Goal: Task Accomplishment & Management: Use online tool/utility

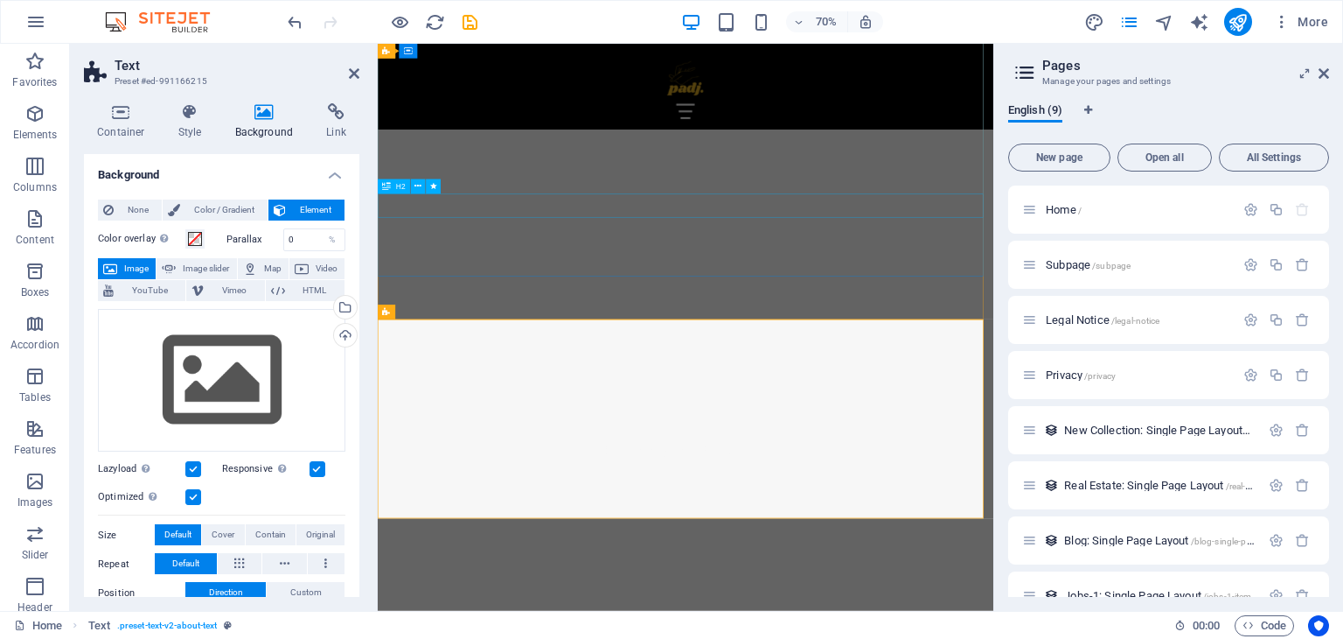
scroll to position [85, 0]
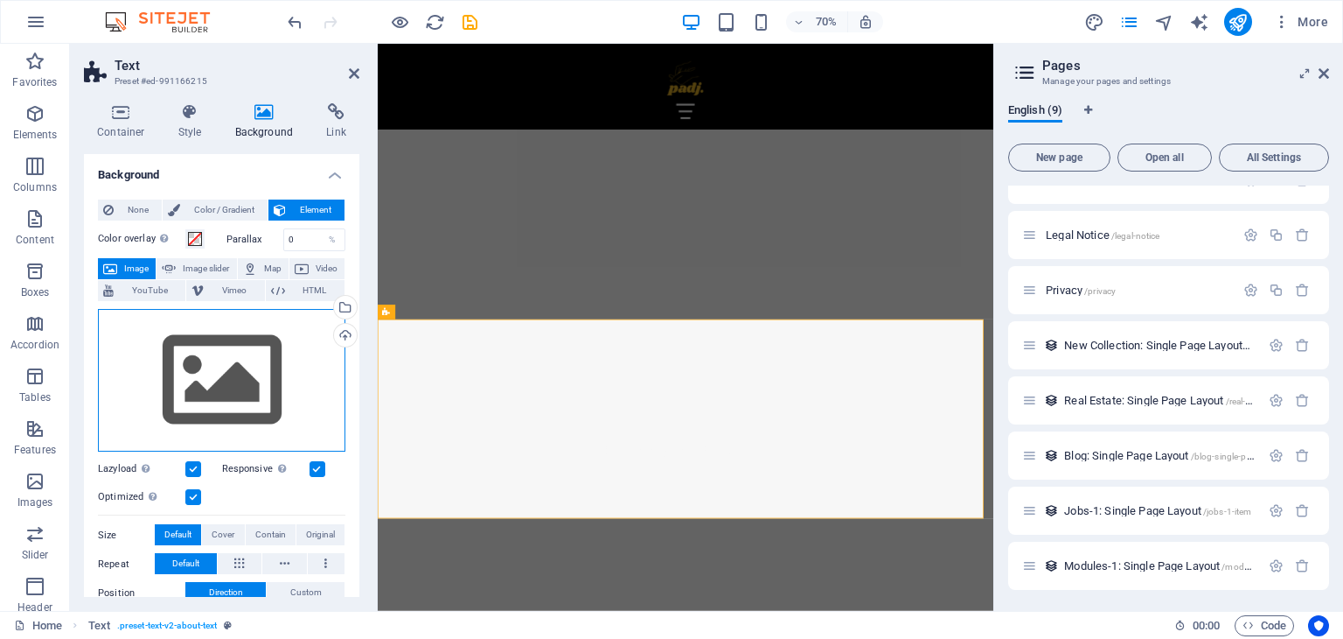
click at [220, 359] on div "Drag files here, click to choose files or select files from Files or our free s…" at bounding box center [222, 380] width 248 height 143
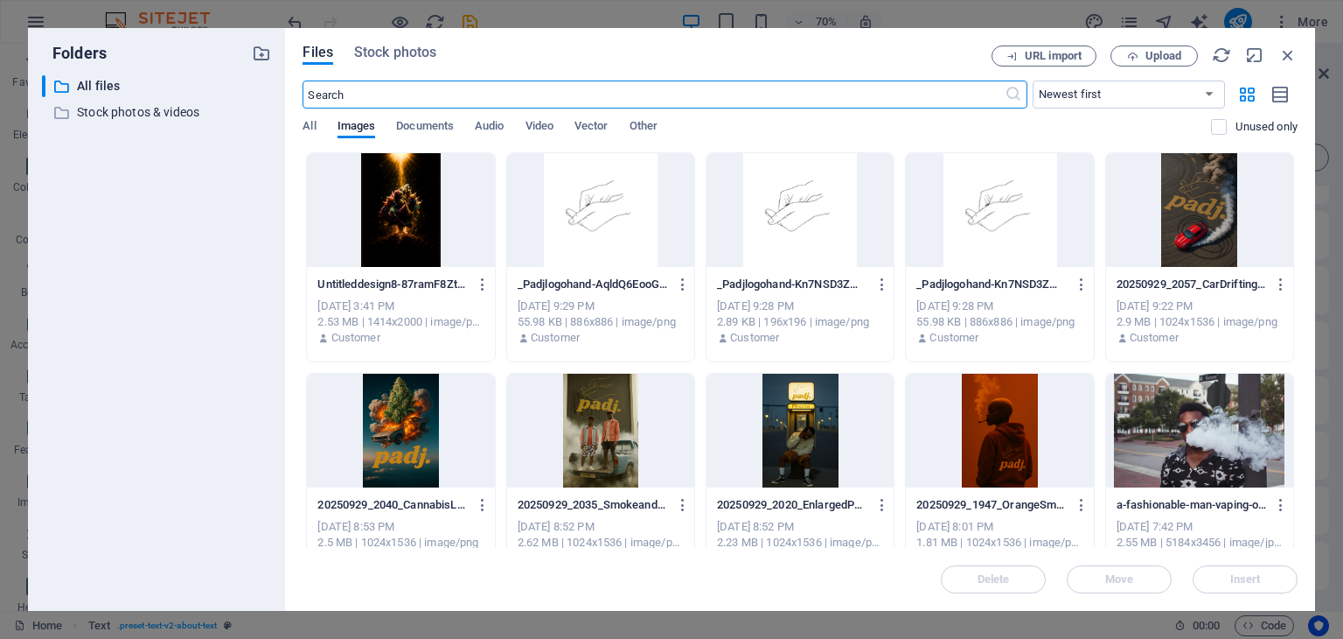
scroll to position [2725, 0]
click at [1130, 51] on icon "button" at bounding box center [1132, 56] width 11 height 11
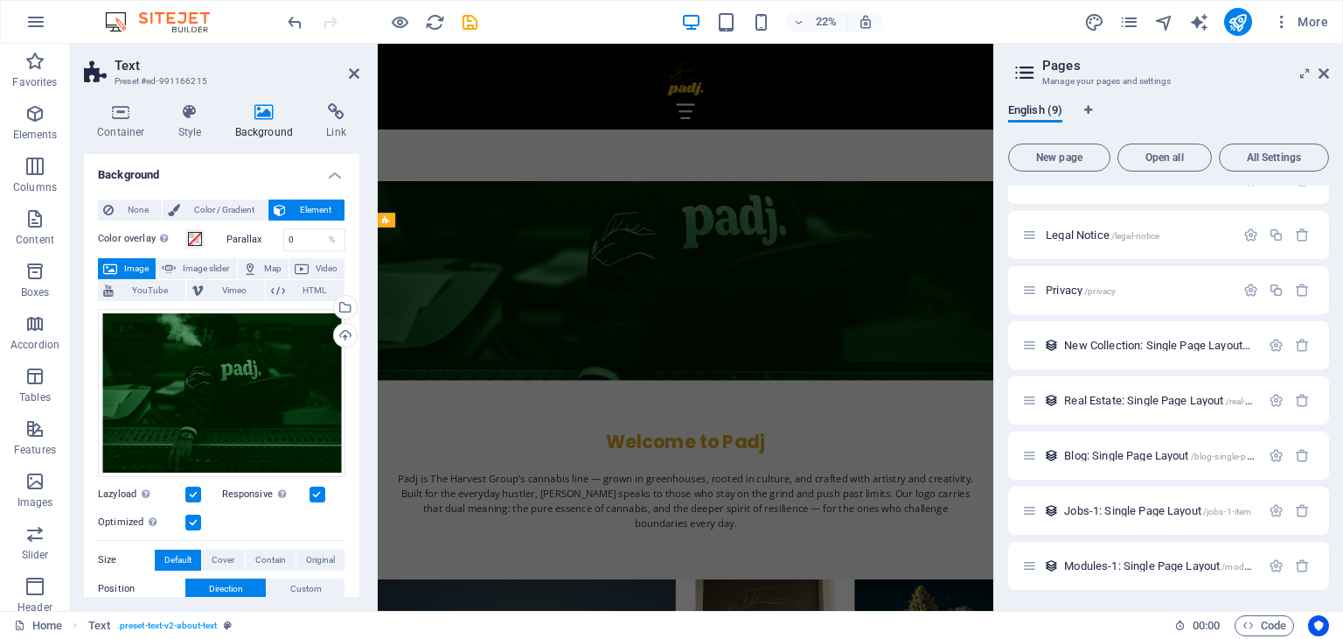
scroll to position [1198, 0]
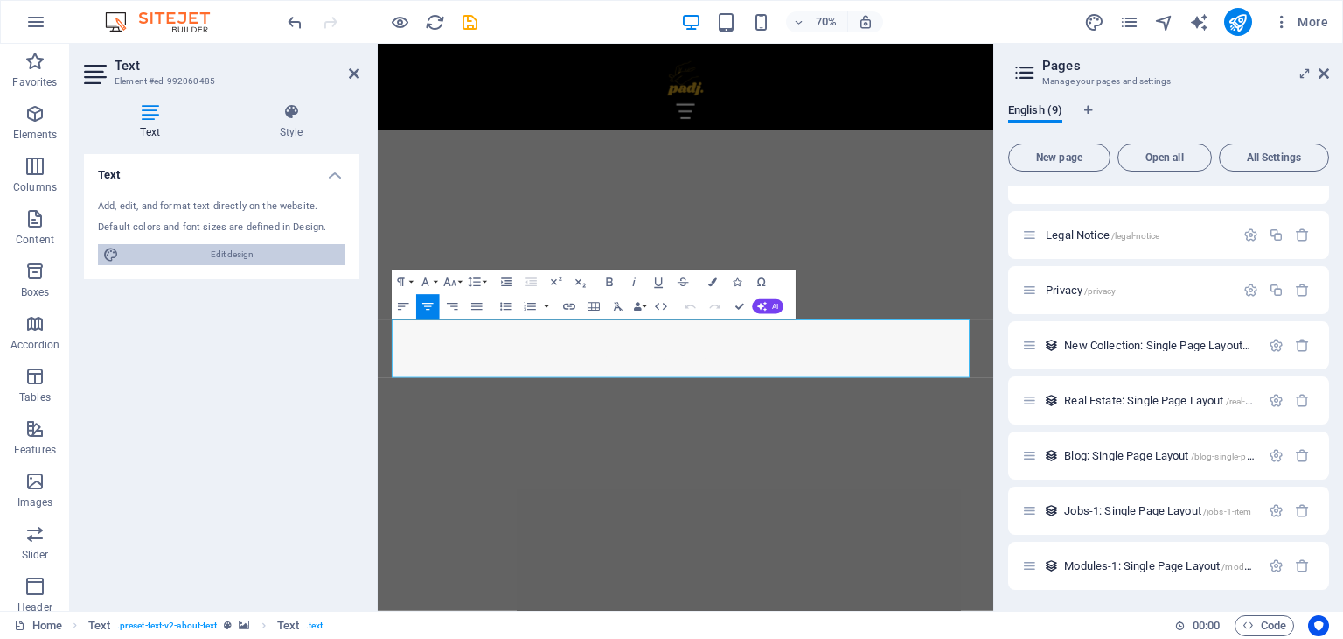
click at [237, 247] on span "Edit design" at bounding box center [232, 254] width 216 height 21
select select "ease-out"
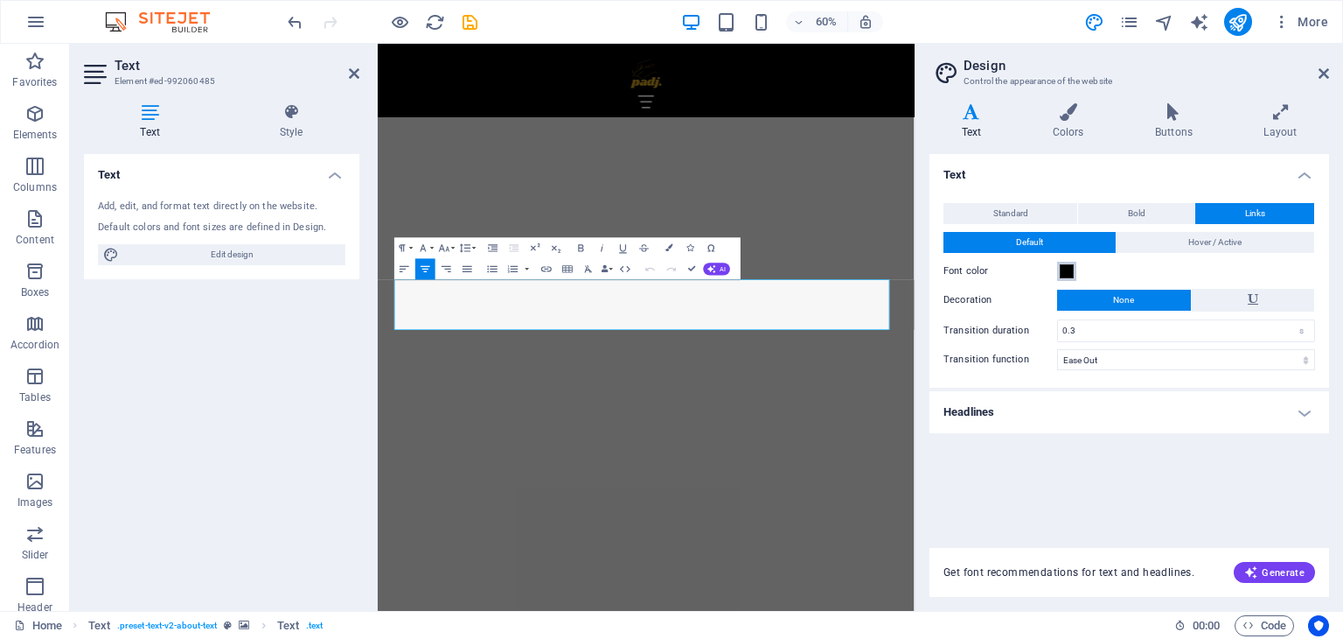
click at [1066, 274] on span at bounding box center [1067, 271] width 14 height 14
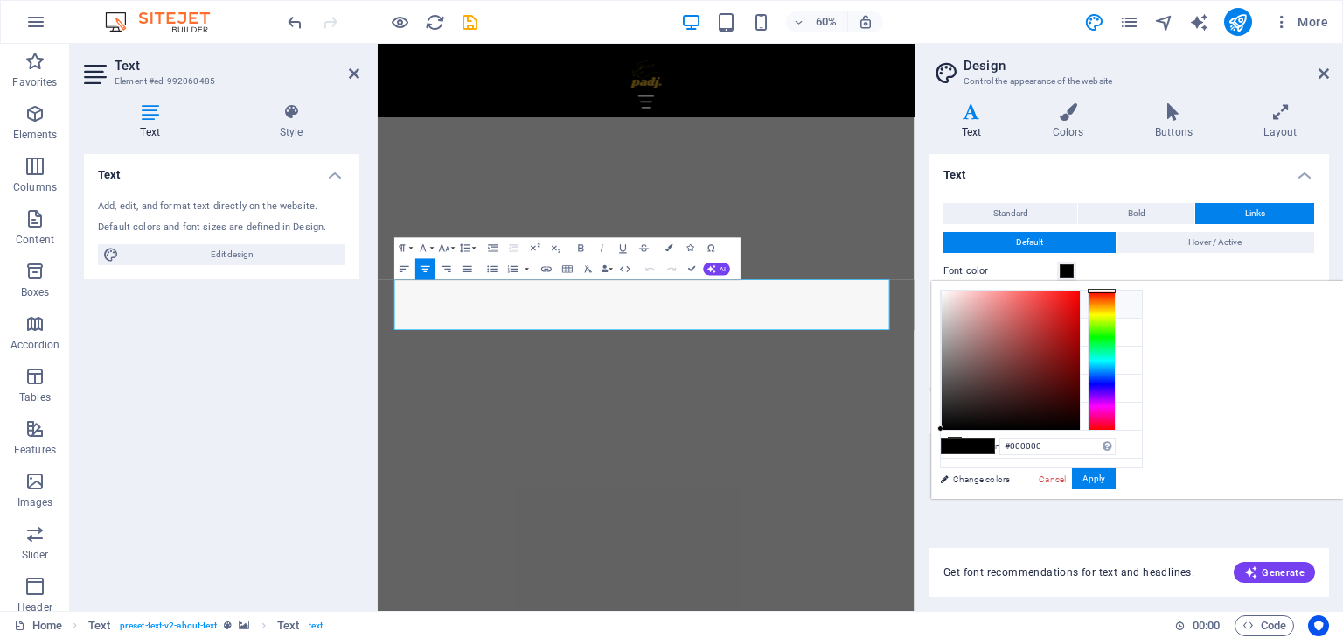
click at [955, 305] on icon at bounding box center [955, 303] width 12 height 12
type input "#f7f7f7"
click at [1116, 482] on button "Apply" at bounding box center [1094, 478] width 44 height 21
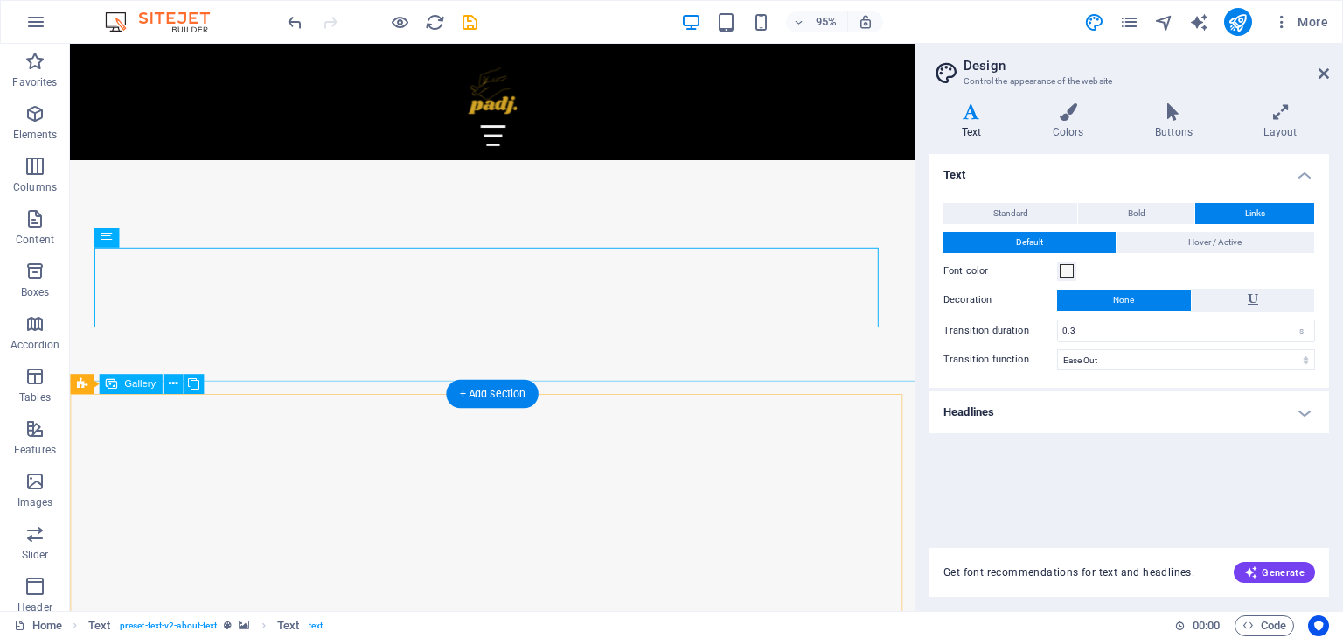
scroll to position [1364, 0]
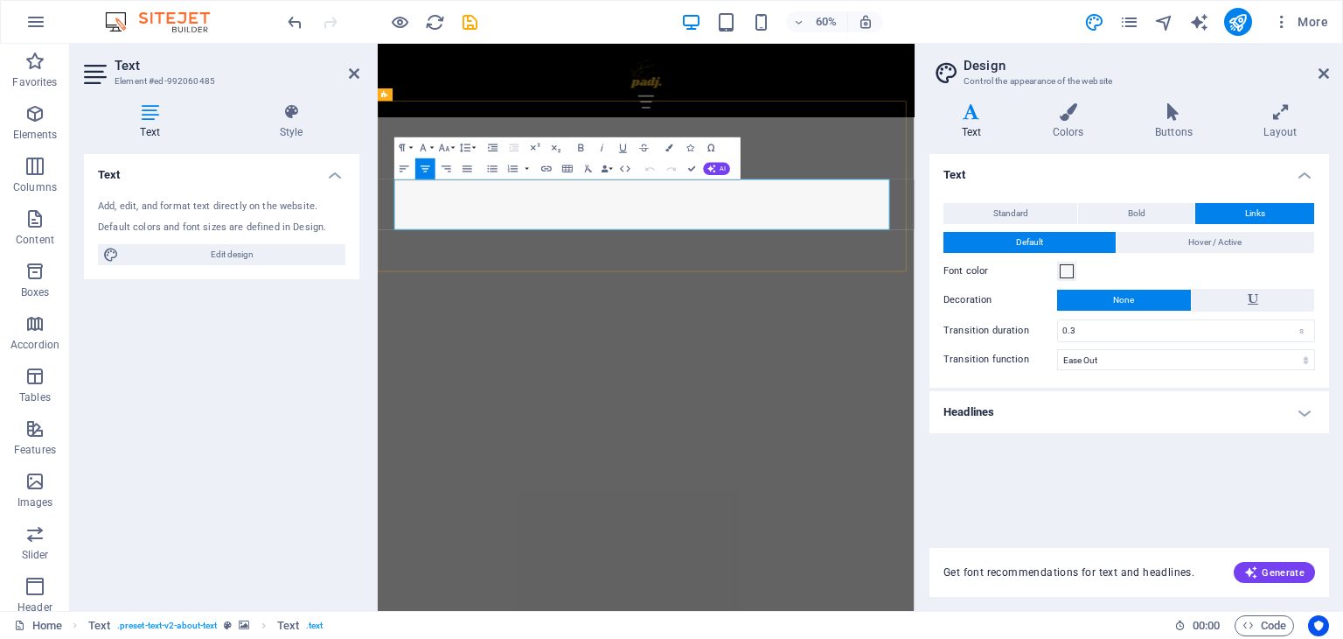
click at [978, 126] on h4 "Text" at bounding box center [975, 121] width 91 height 37
click at [1000, 214] on span "Standard" at bounding box center [1011, 213] width 35 height 21
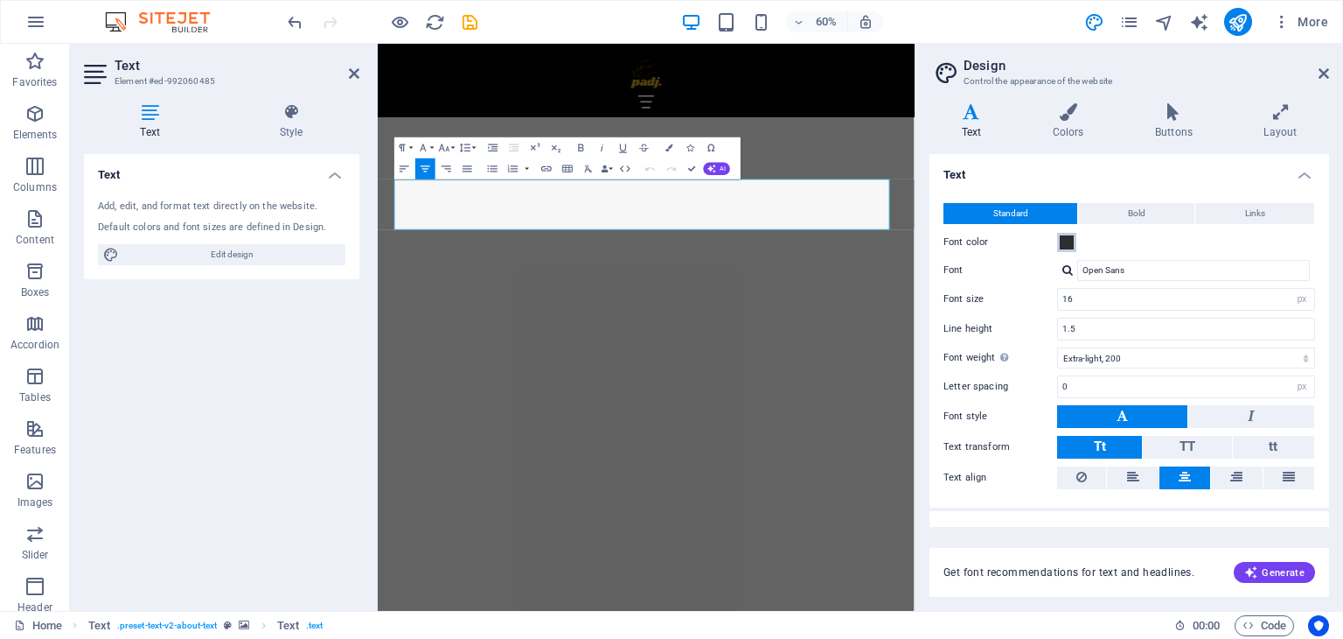
click at [1075, 246] on button "Font color" at bounding box center [1066, 242] width 19 height 19
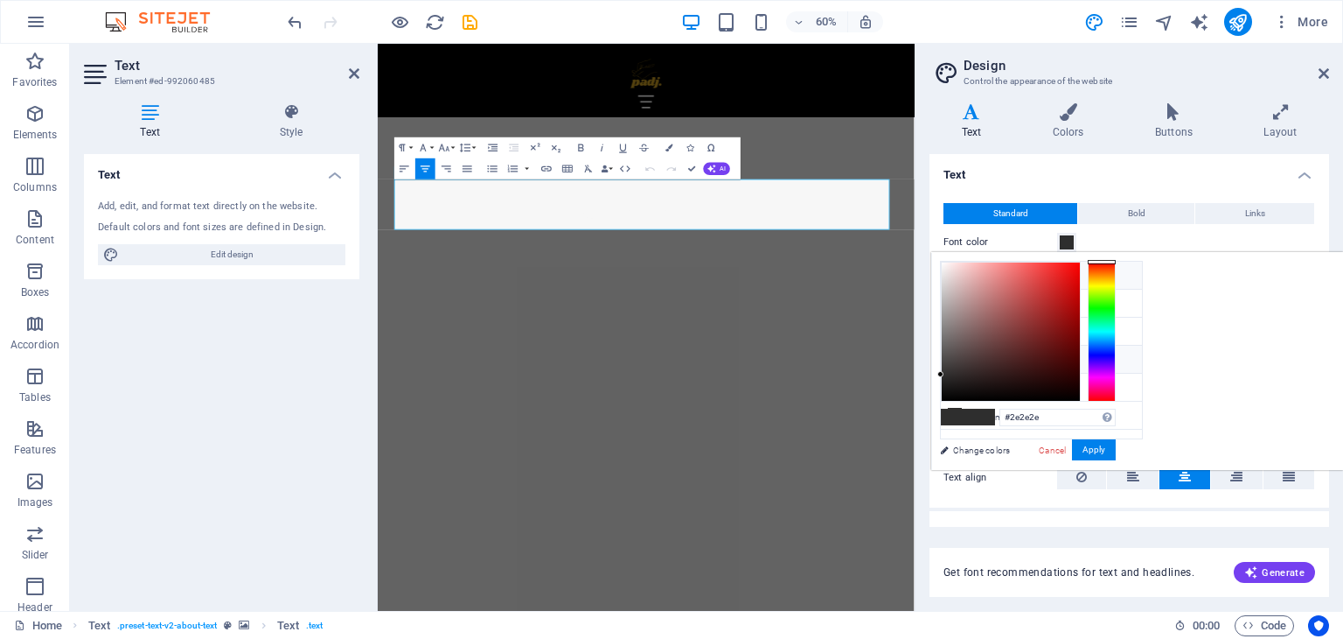
click at [955, 274] on icon at bounding box center [955, 275] width 12 height 12
type input "#f7f7f7"
click at [1116, 449] on button "Apply" at bounding box center [1094, 449] width 44 height 21
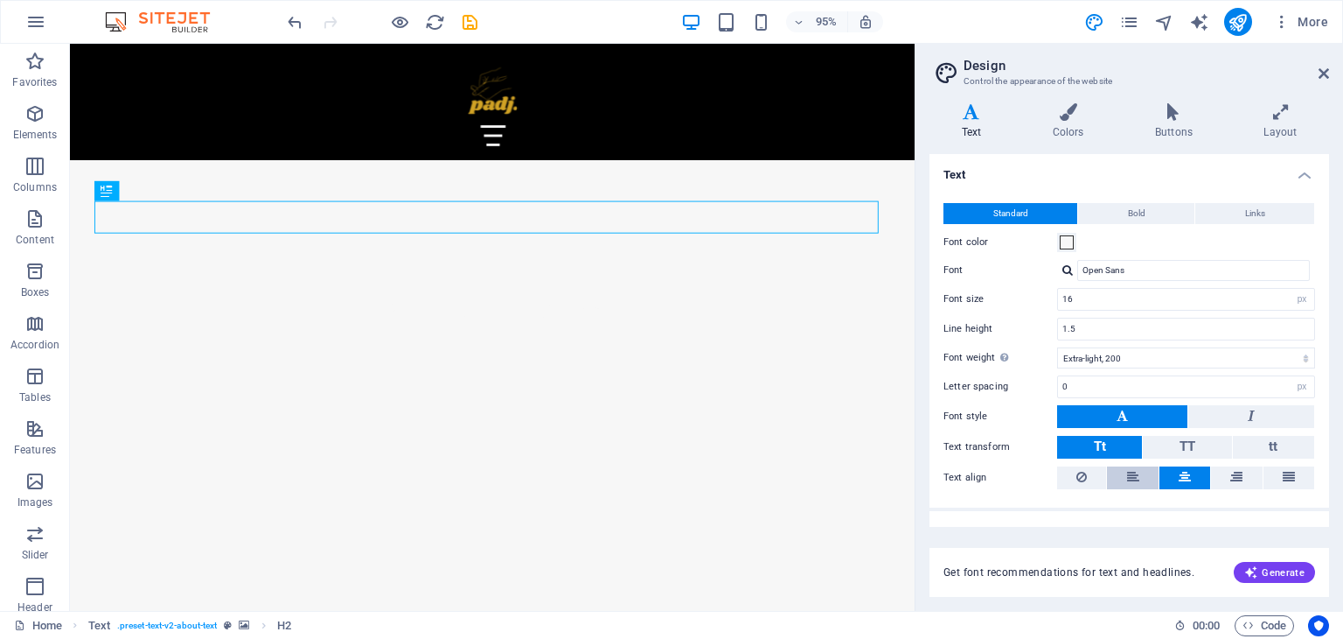
click at [1123, 470] on button at bounding box center [1132, 477] width 51 height 23
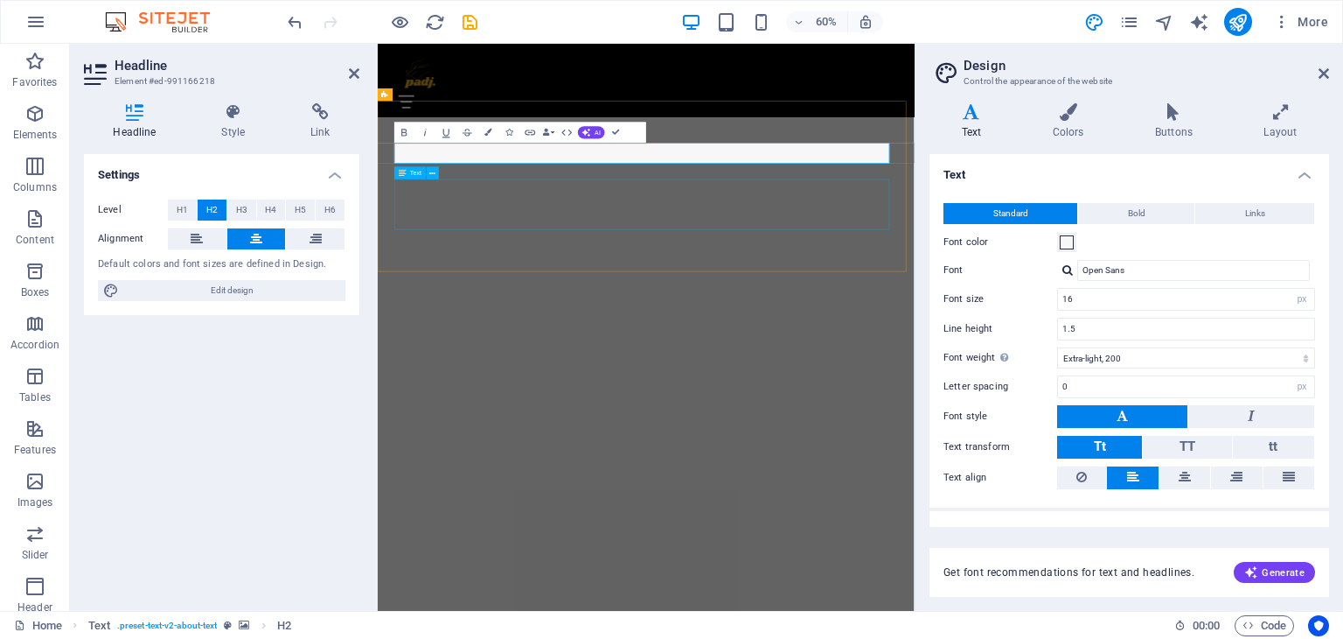
drag, startPoint x: 863, startPoint y: 299, endPoint x: 1009, endPoint y: 206, distance: 173.5
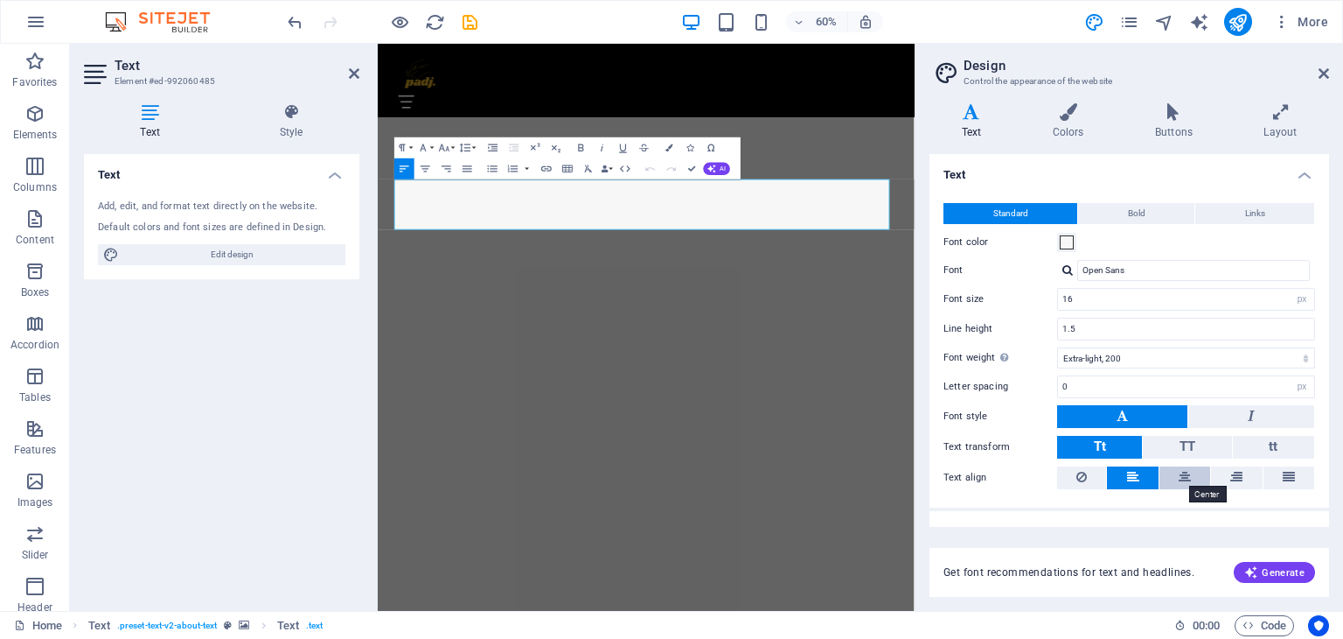
click at [1181, 473] on icon at bounding box center [1185, 476] width 12 height 21
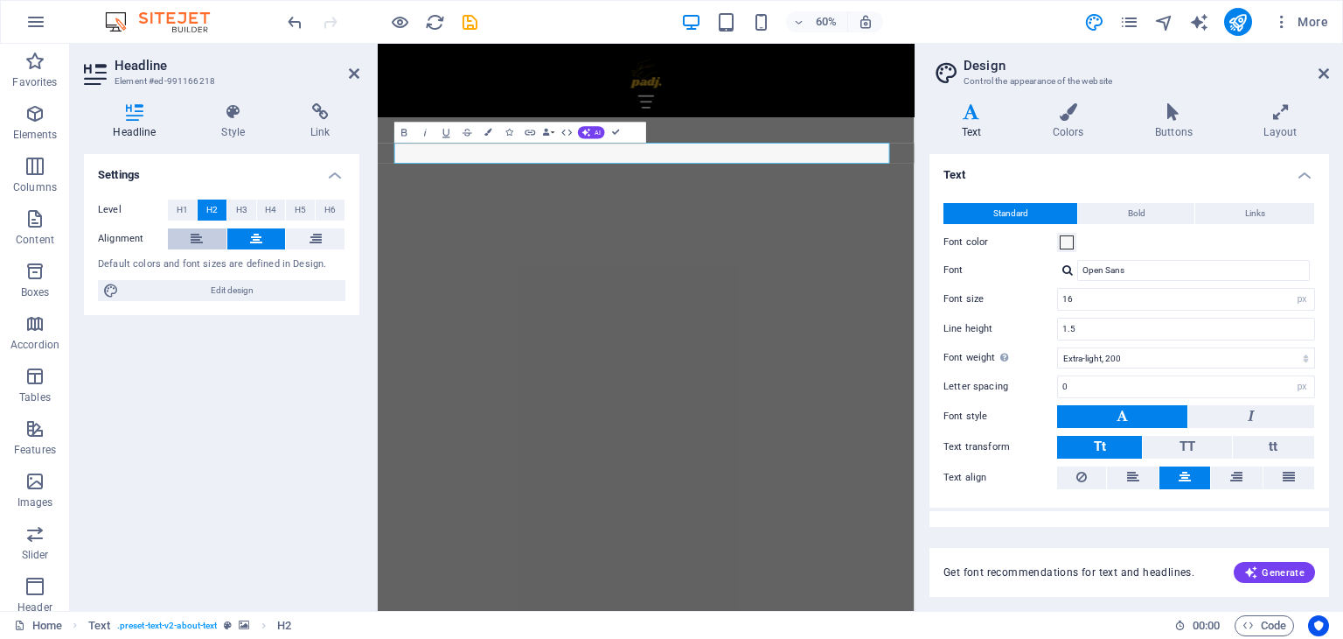
click at [197, 239] on icon at bounding box center [197, 238] width 12 height 21
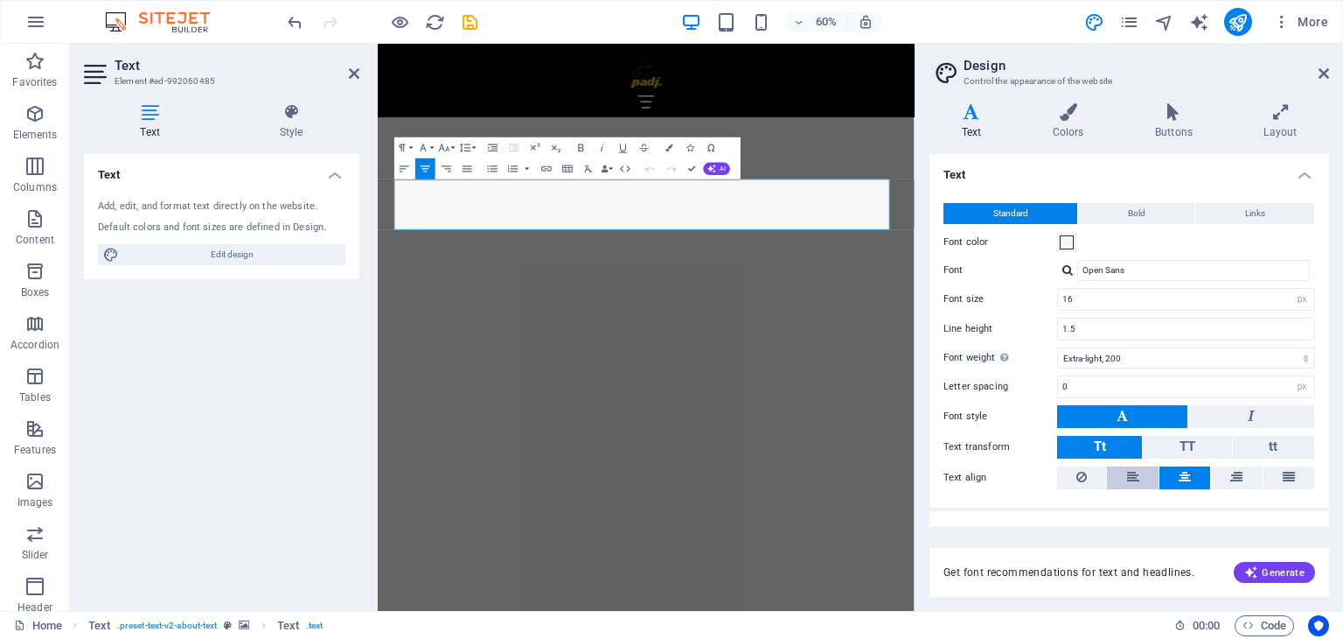
click at [1111, 466] on button at bounding box center [1132, 477] width 51 height 23
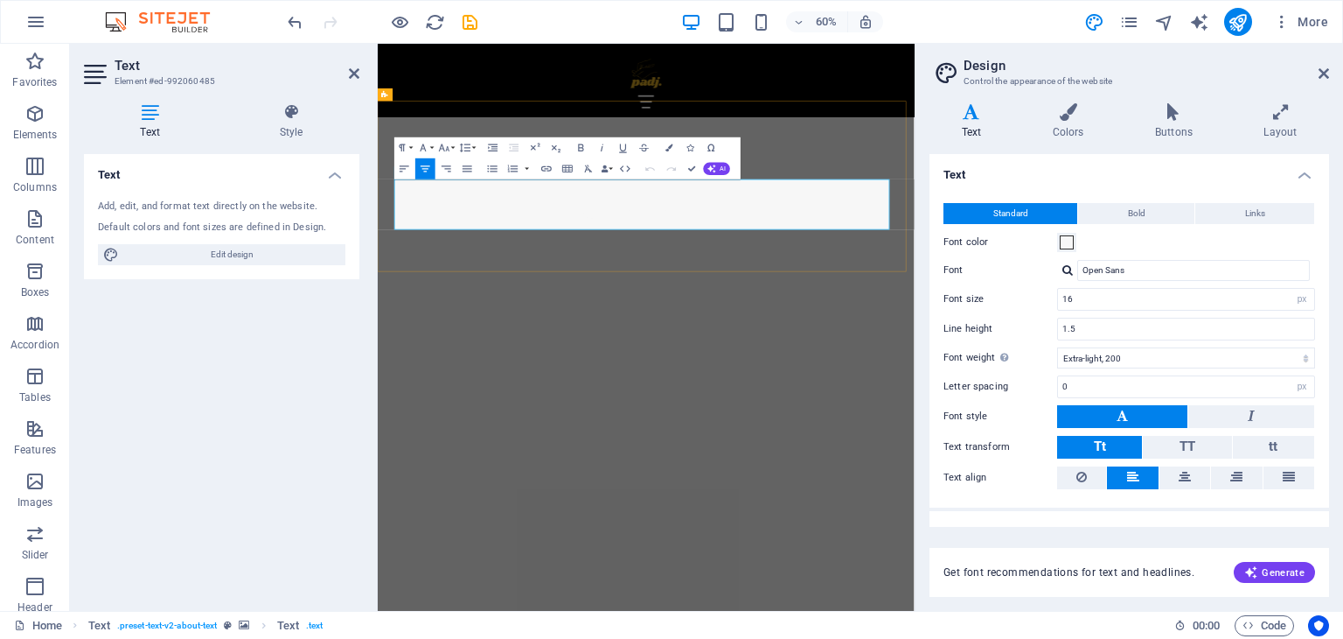
click at [1139, 478] on button at bounding box center [1132, 477] width 51 height 23
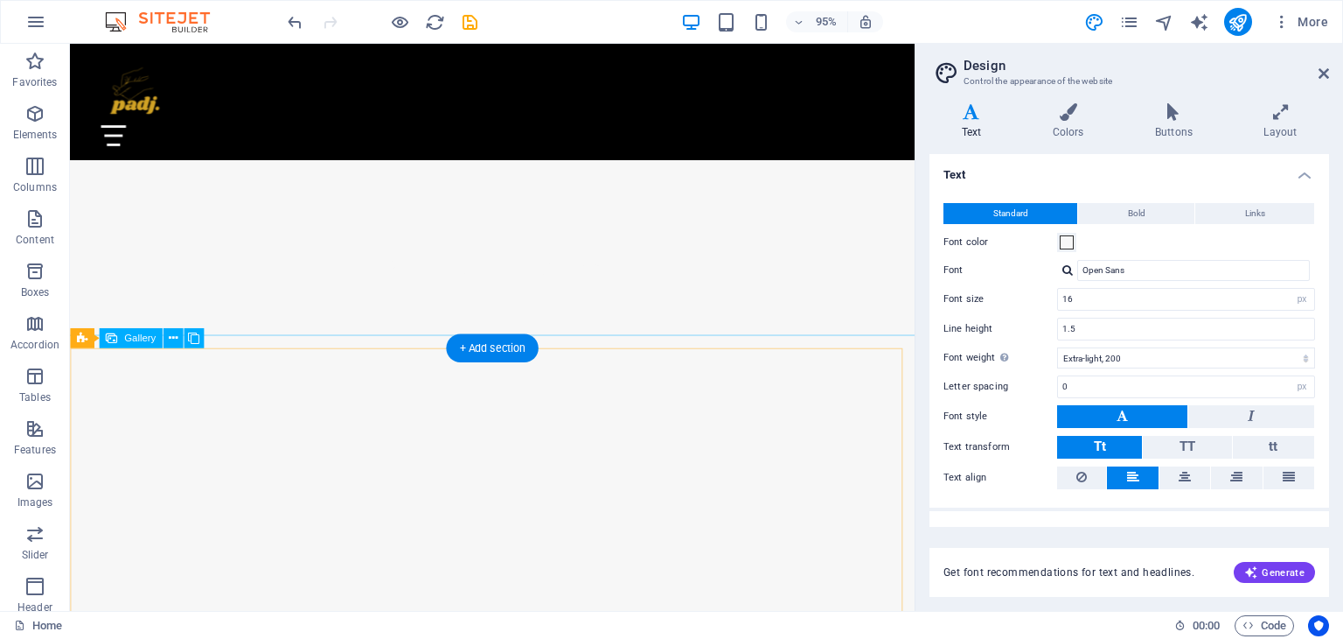
scroll to position [1409, 0]
